Goal: Use online tool/utility: Utilize a website feature to perform a specific function

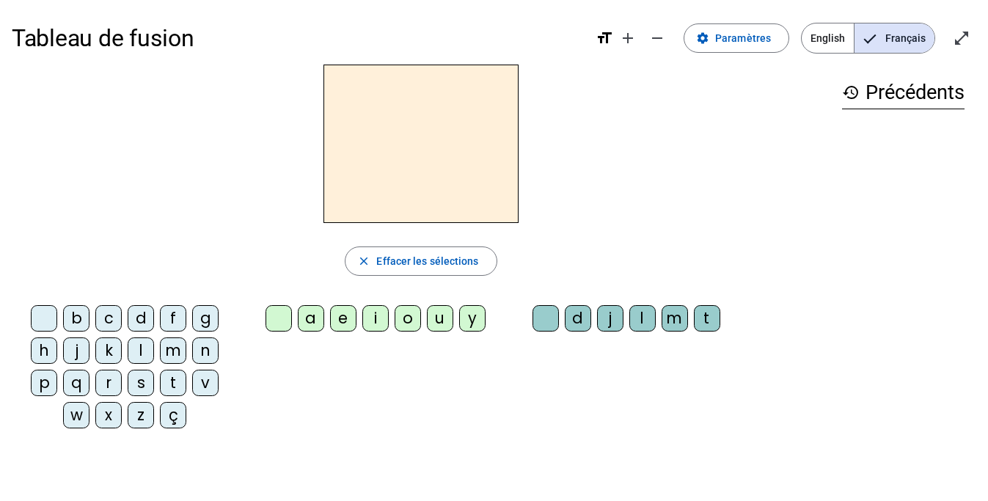
click at [169, 352] on div "m" at bounding box center [173, 350] width 26 height 26
click at [309, 325] on div "a" at bounding box center [311, 318] width 26 height 26
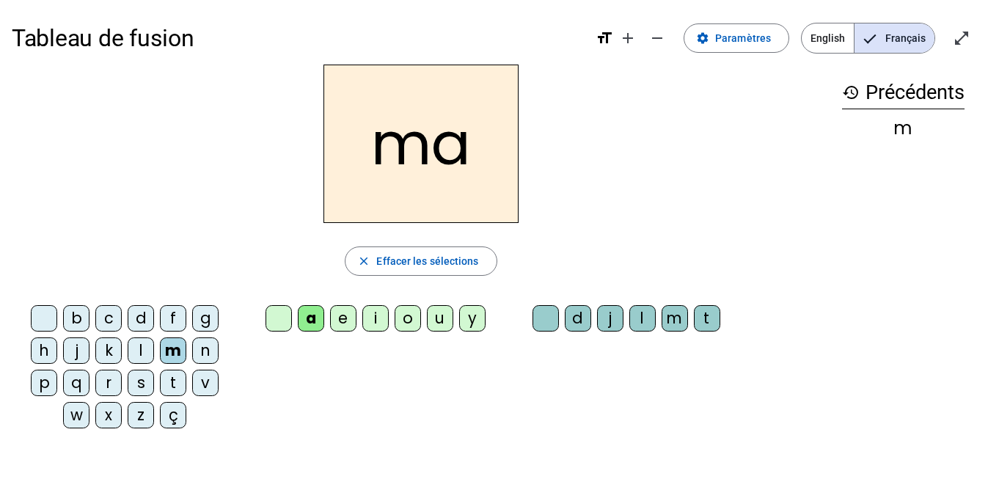
click at [634, 323] on div "l" at bounding box center [642, 318] width 26 height 26
click at [374, 316] on div "i" at bounding box center [375, 318] width 26 height 26
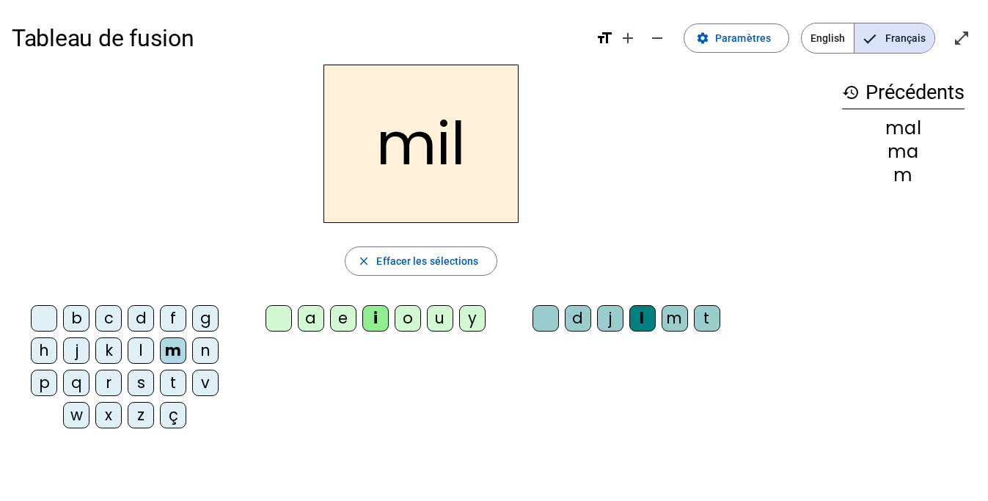
click at [403, 325] on div "o" at bounding box center [408, 318] width 26 height 26
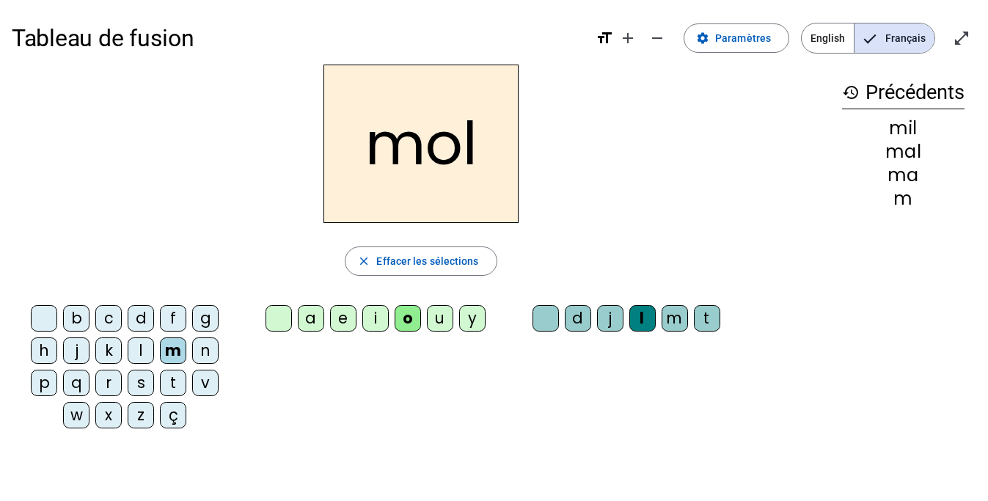
click at [544, 323] on div at bounding box center [545, 318] width 26 height 26
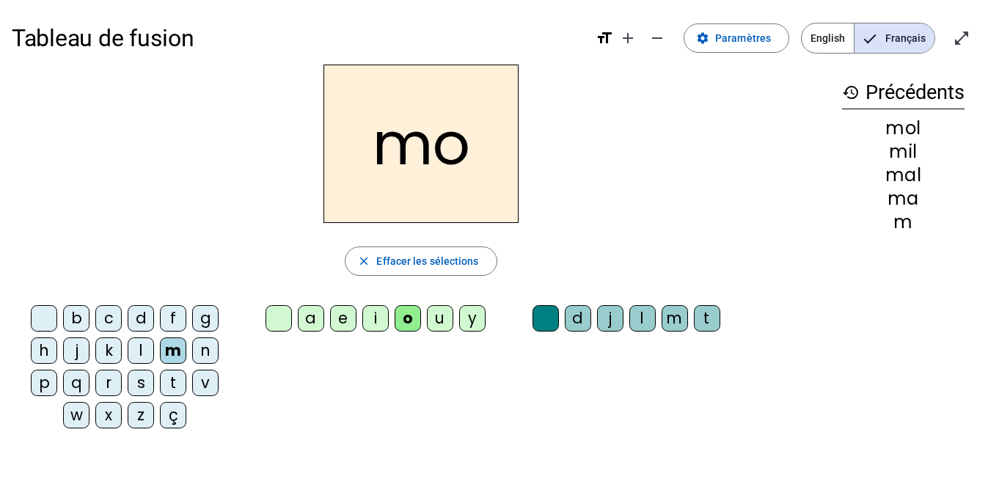
click at [145, 418] on div "z" at bounding box center [141, 415] width 26 height 26
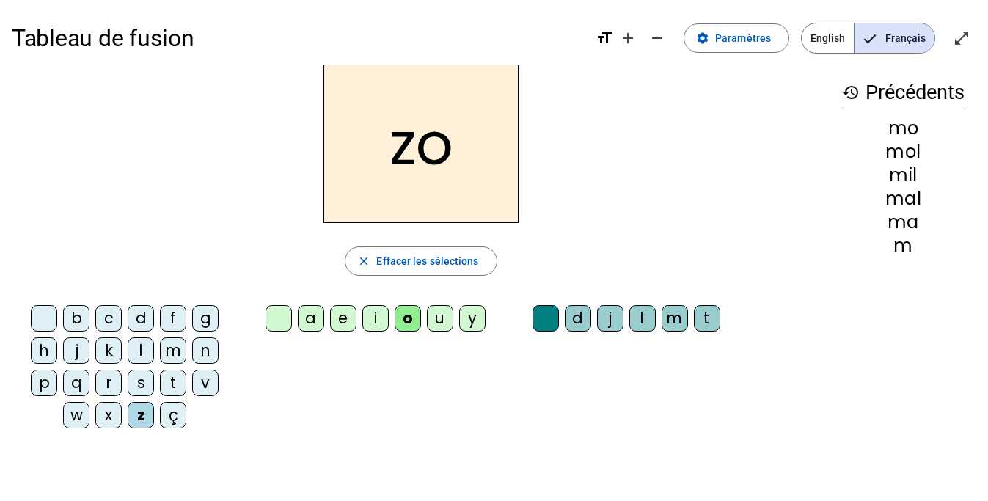
click at [176, 343] on div "m" at bounding box center [173, 350] width 26 height 26
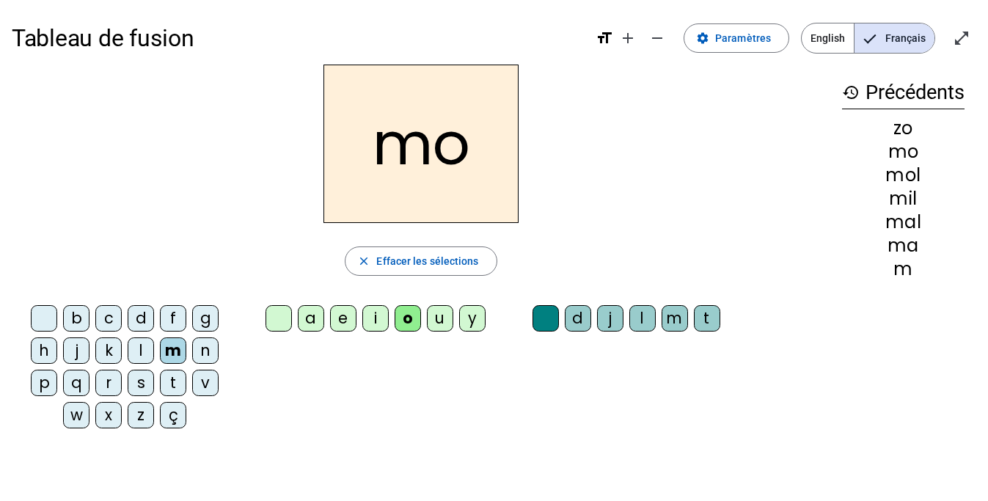
click at [48, 311] on div at bounding box center [44, 318] width 26 height 26
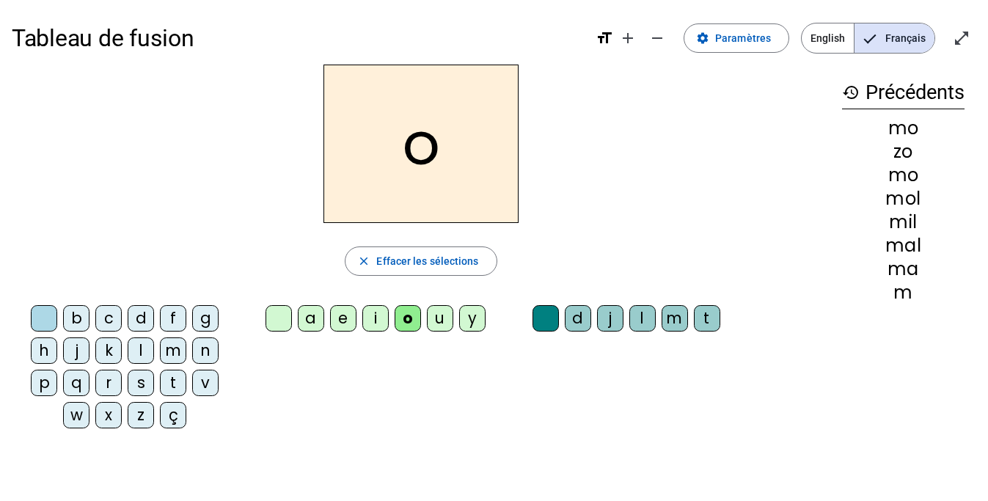
click at [144, 354] on div "l" at bounding box center [141, 350] width 26 height 26
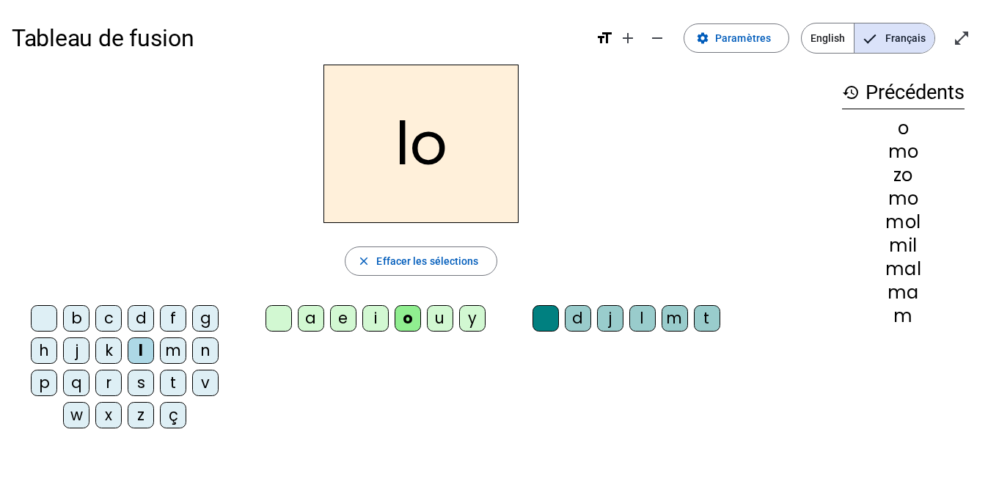
click at [40, 315] on div at bounding box center [44, 318] width 26 height 26
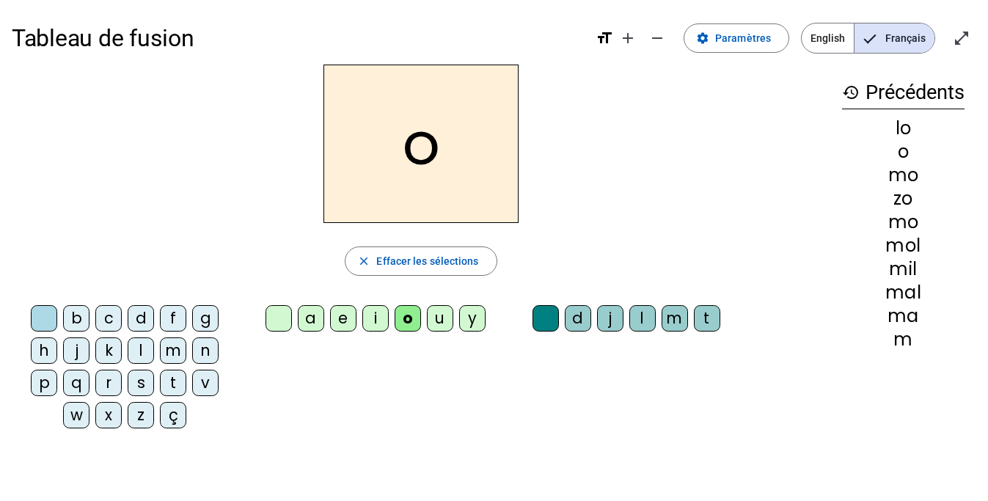
click at [172, 389] on div "t" at bounding box center [173, 383] width 26 height 26
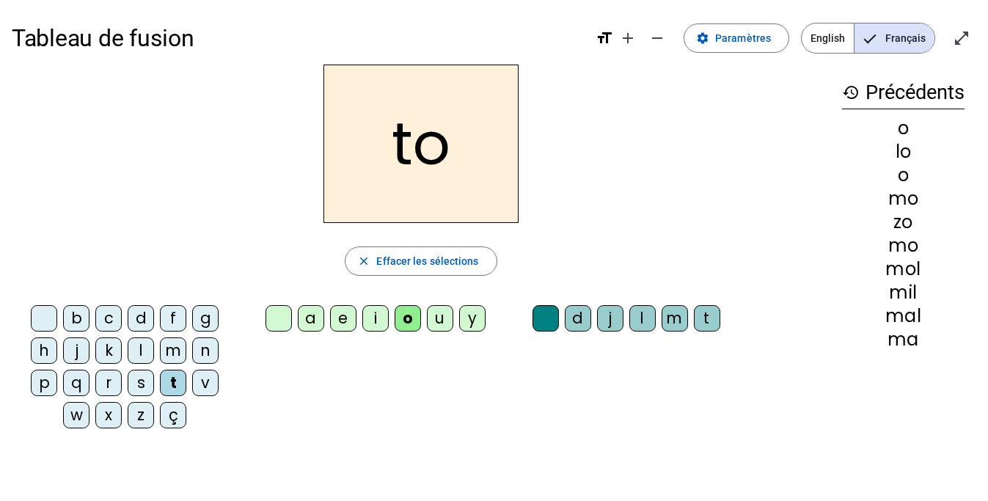
click at [78, 317] on div "b" at bounding box center [76, 318] width 26 height 26
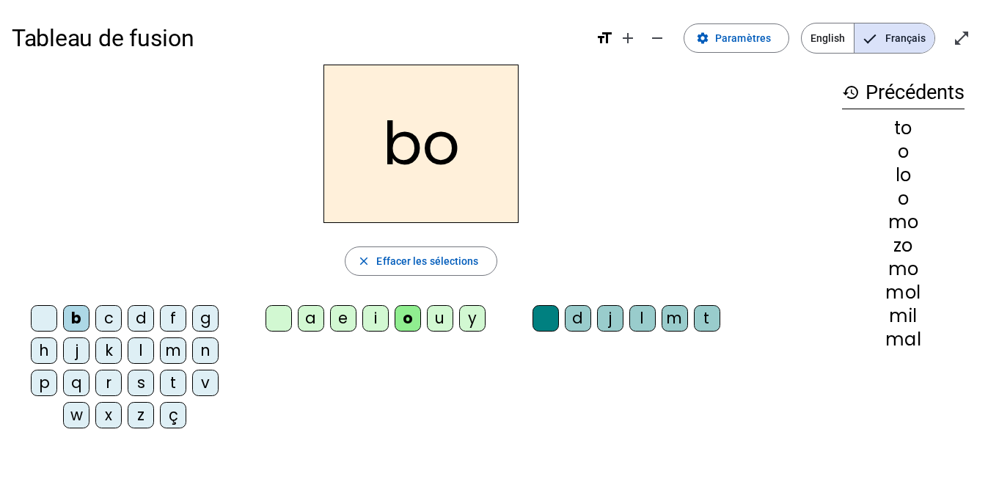
click at [45, 313] on div at bounding box center [44, 318] width 26 height 26
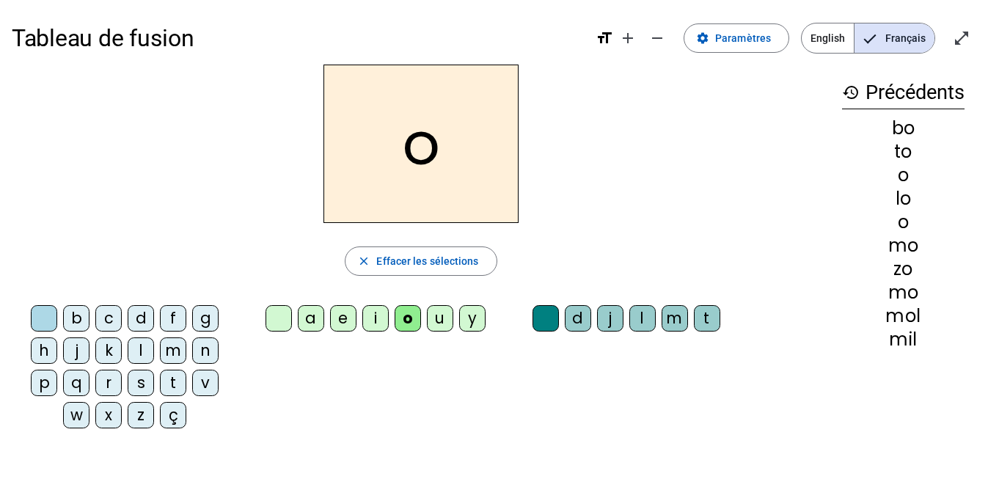
click at [144, 320] on div "d" at bounding box center [141, 318] width 26 height 26
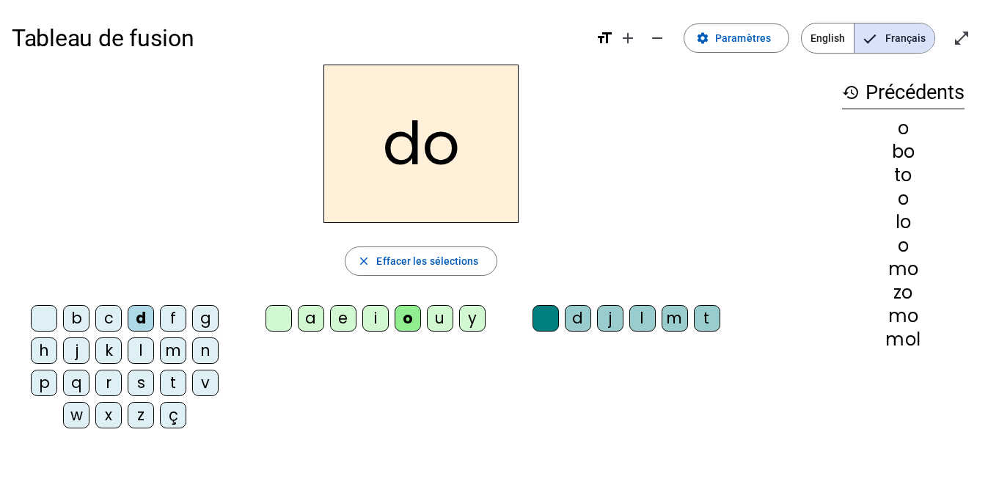
click at [46, 323] on div at bounding box center [44, 318] width 26 height 26
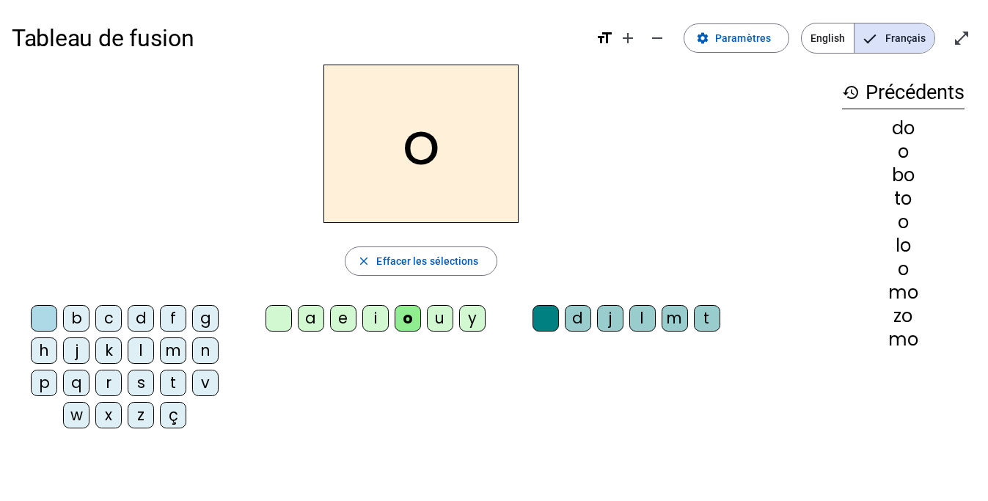
click at [43, 381] on div "p" at bounding box center [44, 383] width 26 height 26
